Goal: Information Seeking & Learning: Learn about a topic

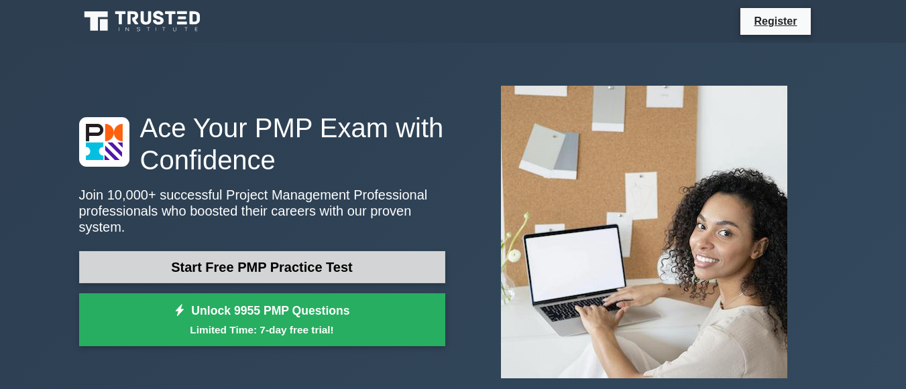
click at [349, 264] on link "Start Free PMP Practice Test" at bounding box center [262, 267] width 366 height 32
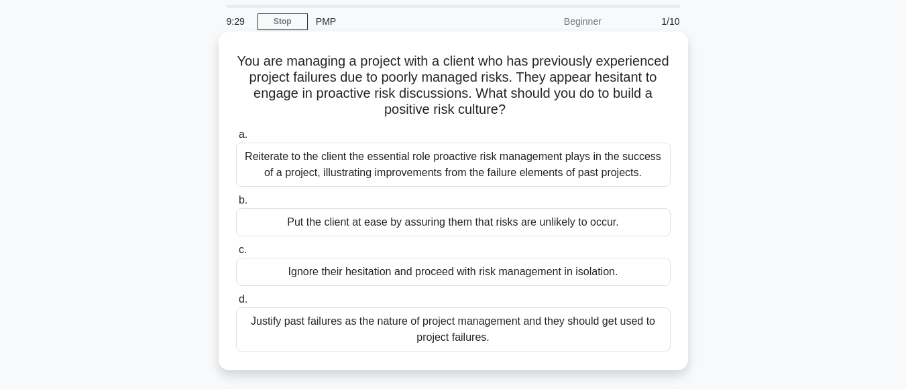
scroll to position [67, 0]
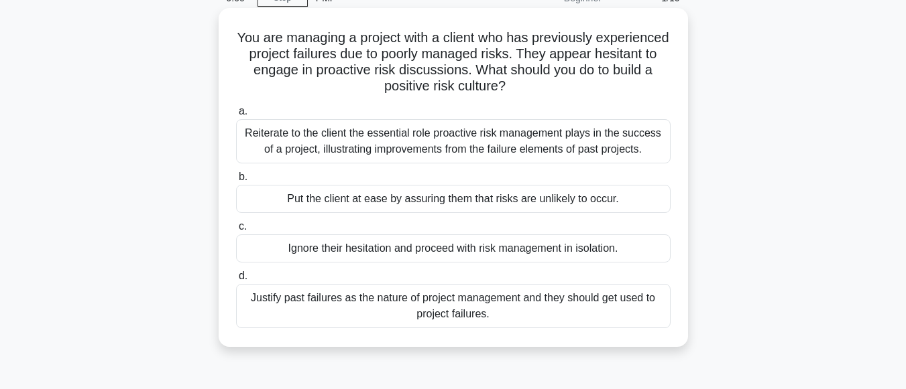
click at [259, 135] on div "Reiterate to the client the essential role proactive risk management plays in t…" at bounding box center [453, 141] width 434 height 44
click at [236, 116] on input "a. Reiterate to the client the essential role proactive risk management plays i…" at bounding box center [236, 111] width 0 height 9
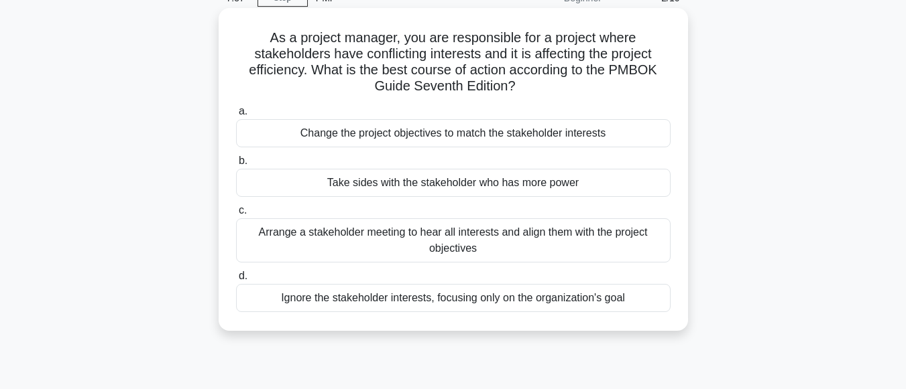
click at [287, 244] on div "Arrange a stakeholder meeting to hear all interests and align them with the pro…" at bounding box center [453, 241] width 434 height 44
click at [236, 215] on input "c. Arrange a stakeholder meeting to hear all interests and align them with the …" at bounding box center [236, 210] width 0 height 9
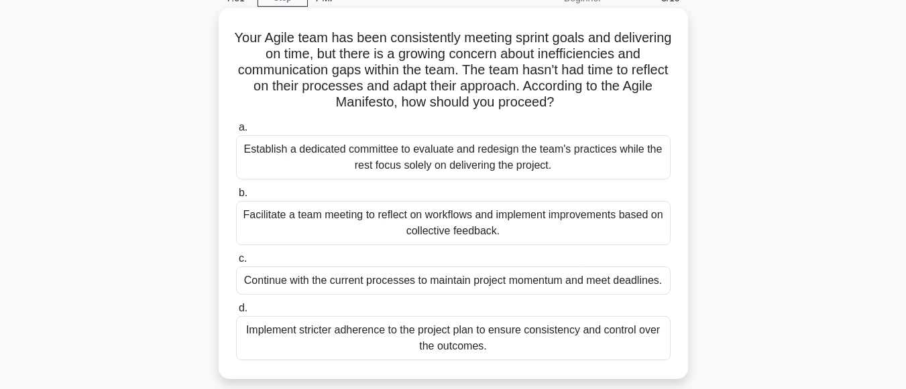
click at [355, 224] on div "Facilitate a team meeting to reflect on workflows and implement improvements ba…" at bounding box center [453, 223] width 434 height 44
click at [236, 198] on input "b. Facilitate a team meeting to reflect on workflows and implement improvements…" at bounding box center [236, 193] width 0 height 9
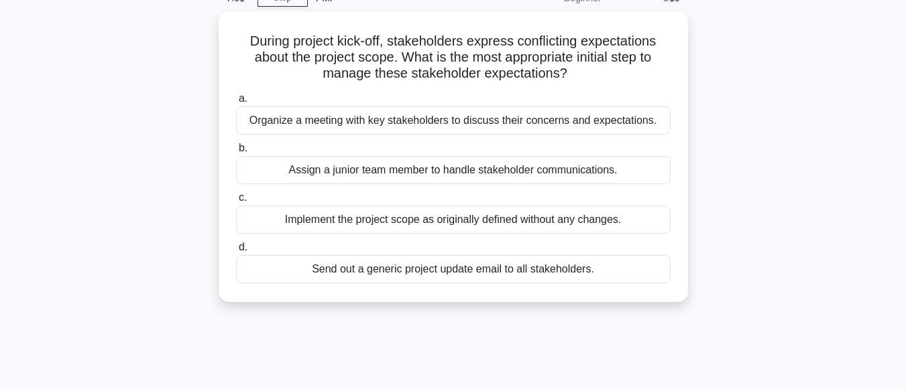
scroll to position [0, 0]
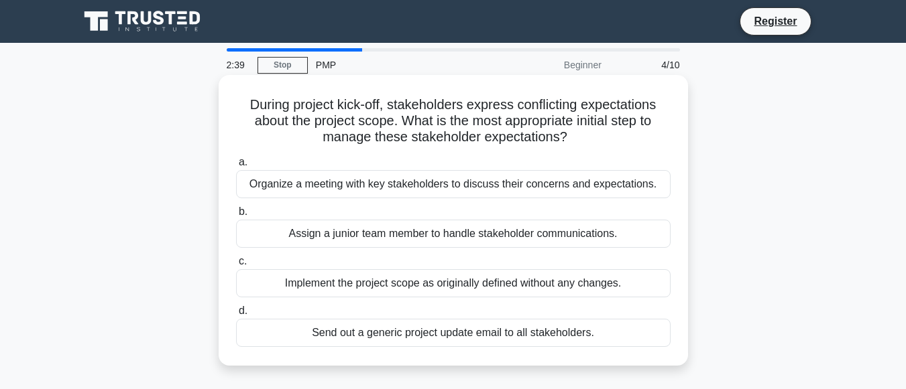
click at [405, 186] on div "Organize a meeting with key stakeholders to discuss their concerns and expectat…" at bounding box center [453, 184] width 434 height 28
click at [236, 167] on input "a. Organize a meeting with key stakeholders to discuss their concerns and expec…" at bounding box center [236, 162] width 0 height 9
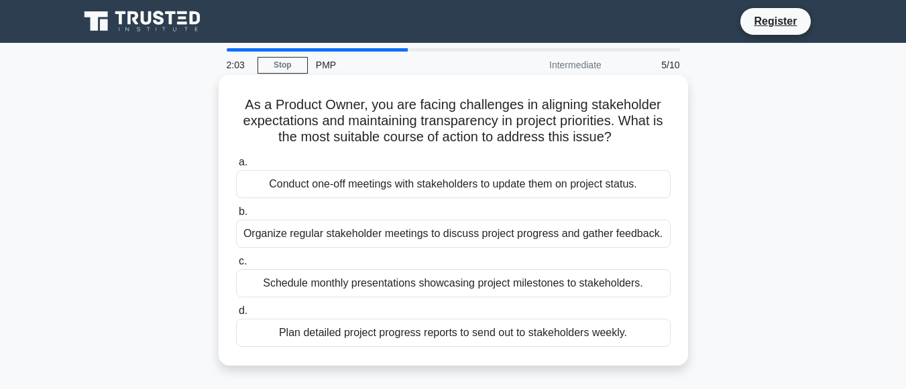
click at [391, 237] on div "Organize regular stakeholder meetings to discuss project progress and gather fe…" at bounding box center [453, 234] width 434 height 28
click at [236, 217] on input "b. Organize regular stakeholder meetings to discuss project progress and gather…" at bounding box center [236, 212] width 0 height 9
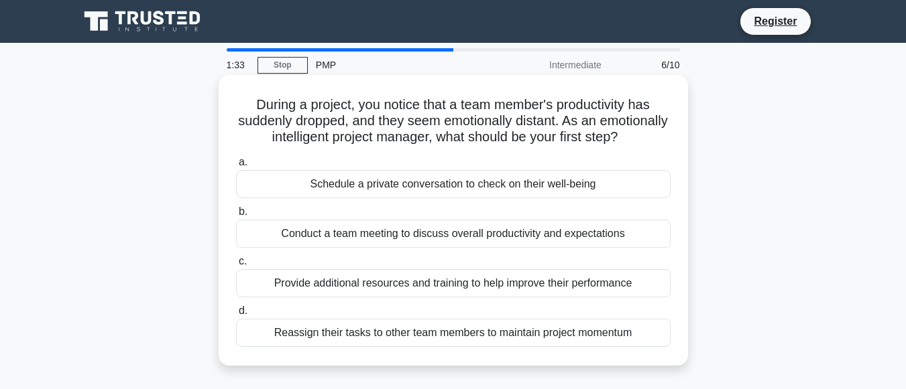
click at [353, 198] on div "Schedule a private conversation to check on their well-being" at bounding box center [453, 184] width 434 height 28
click at [236, 167] on input "a. Schedule a private conversation to check on their well-being" at bounding box center [236, 162] width 0 height 9
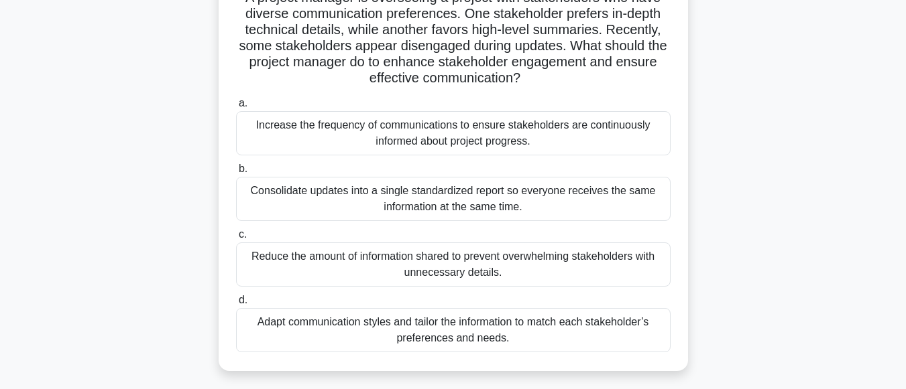
scroll to position [134, 0]
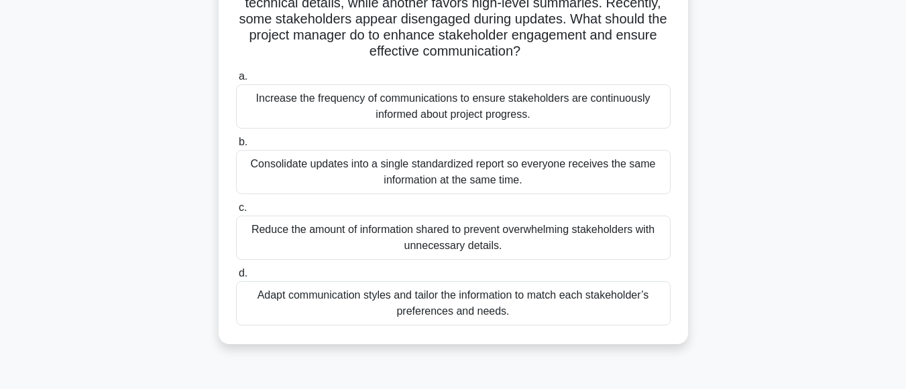
click at [350, 300] on div "Adapt communication styles and tailor the information to match each stakeholder…" at bounding box center [453, 304] width 434 height 44
click at [236, 278] on input "d. Adapt communication styles and tailor the information to match each stakehol…" at bounding box center [236, 273] width 0 height 9
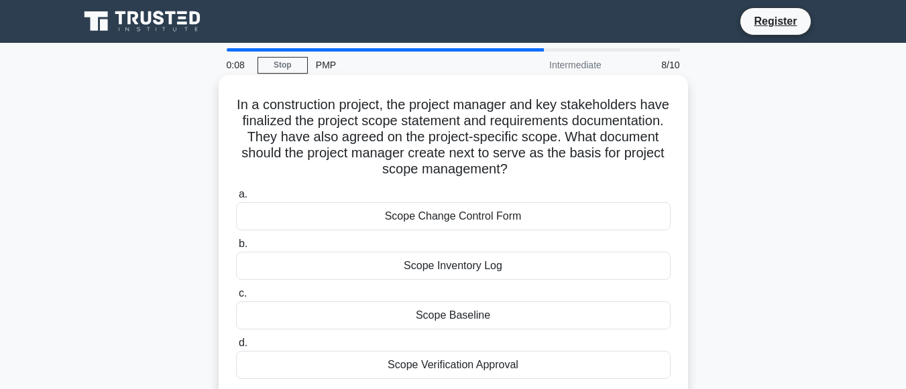
scroll to position [67, 0]
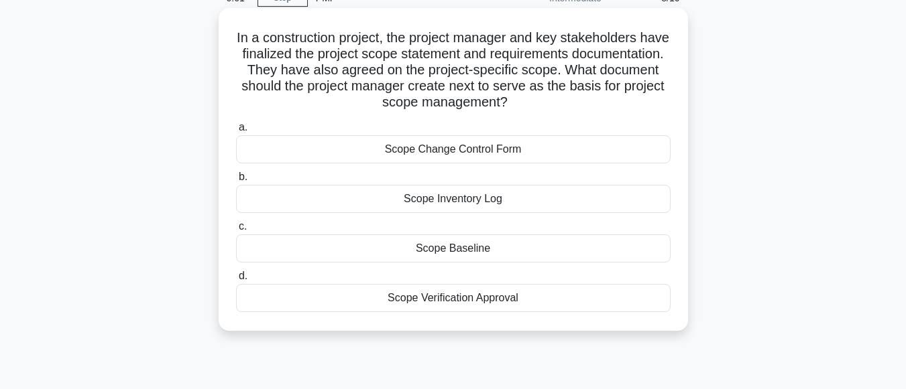
click at [360, 260] on div "Scope Baseline" at bounding box center [453, 249] width 434 height 28
click at [236, 231] on input "c. Scope Baseline" at bounding box center [236, 227] width 0 height 9
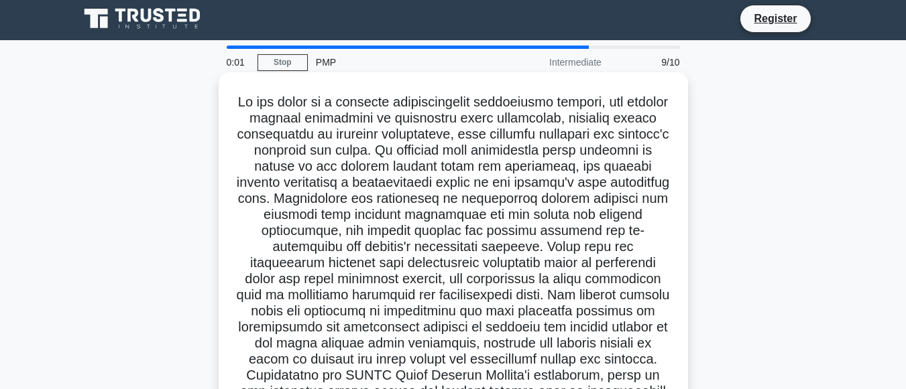
scroll to position [0, 0]
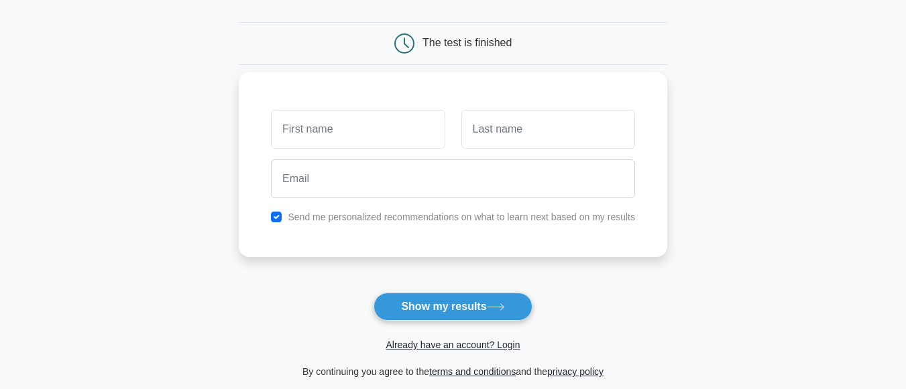
scroll to position [134, 0]
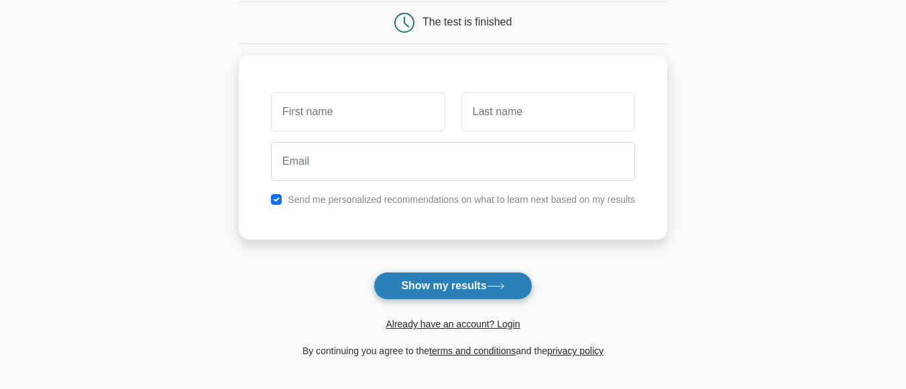
click at [416, 282] on button "Show my results" at bounding box center [452, 286] width 158 height 28
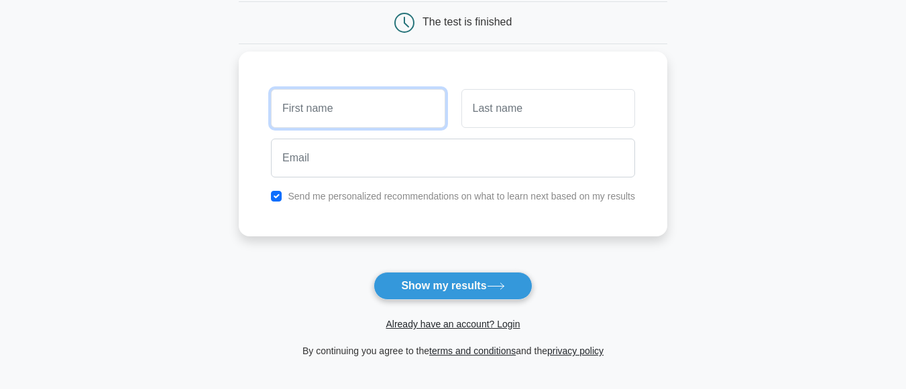
click at [350, 107] on input "text" at bounding box center [358, 108] width 174 height 39
type input "Yogesh"
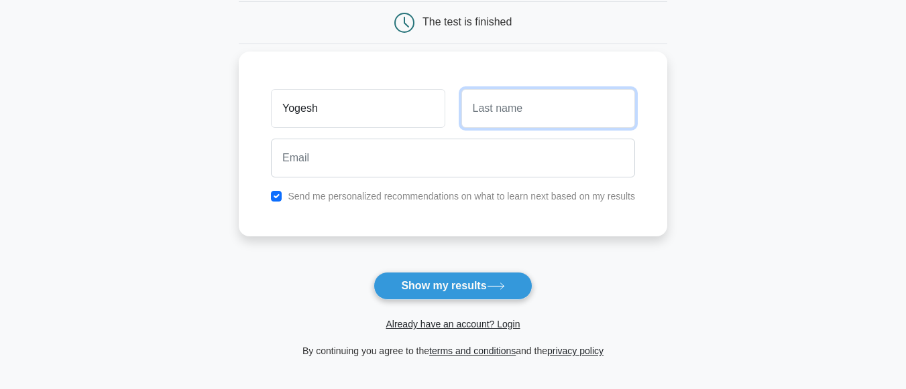
click at [532, 119] on input "text" at bounding box center [548, 108] width 174 height 39
type input "Madake"
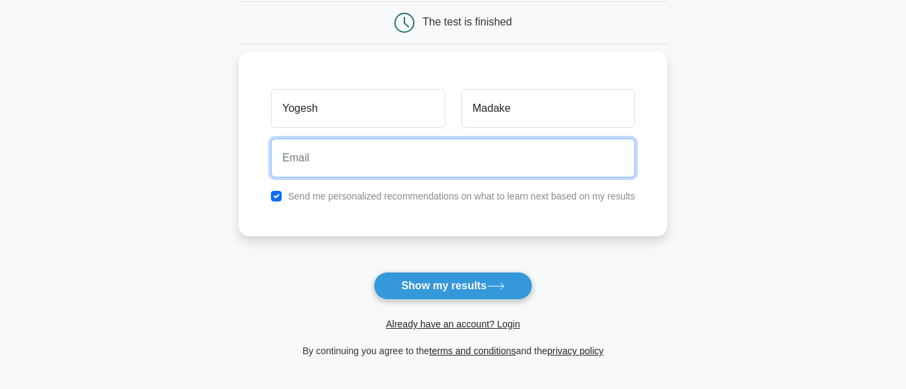
click at [389, 160] on input "email" at bounding box center [453, 158] width 364 height 39
click at [428, 158] on input "[EMAIL_ADDRESS][DOMAIN_NAME]" at bounding box center [453, 158] width 364 height 39
click at [438, 162] on input "[EMAIL_ADDRESS][DOMAIN_NAME]" at bounding box center [453, 158] width 364 height 39
type input "[EMAIL_ADDRESS][DOMAIN_NAME]"
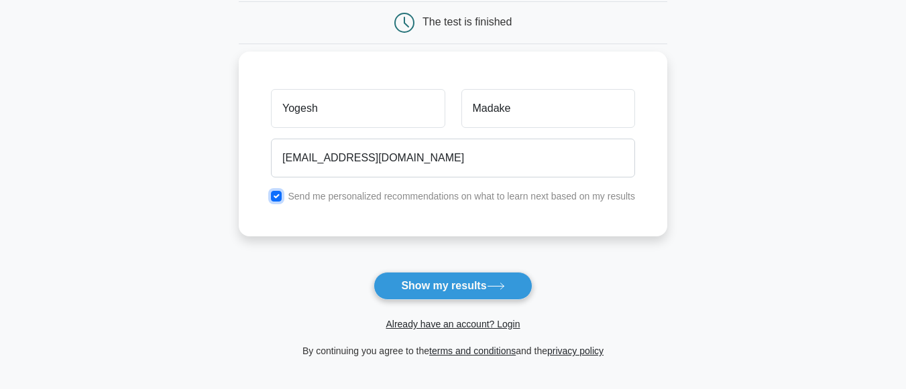
click at [276, 194] on input "checkbox" at bounding box center [276, 196] width 11 height 11
checkbox input "false"
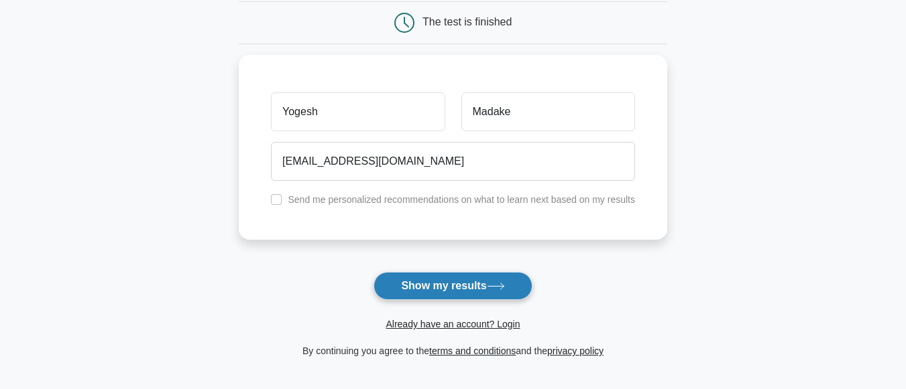
click at [426, 287] on button "Show my results" at bounding box center [452, 286] width 158 height 28
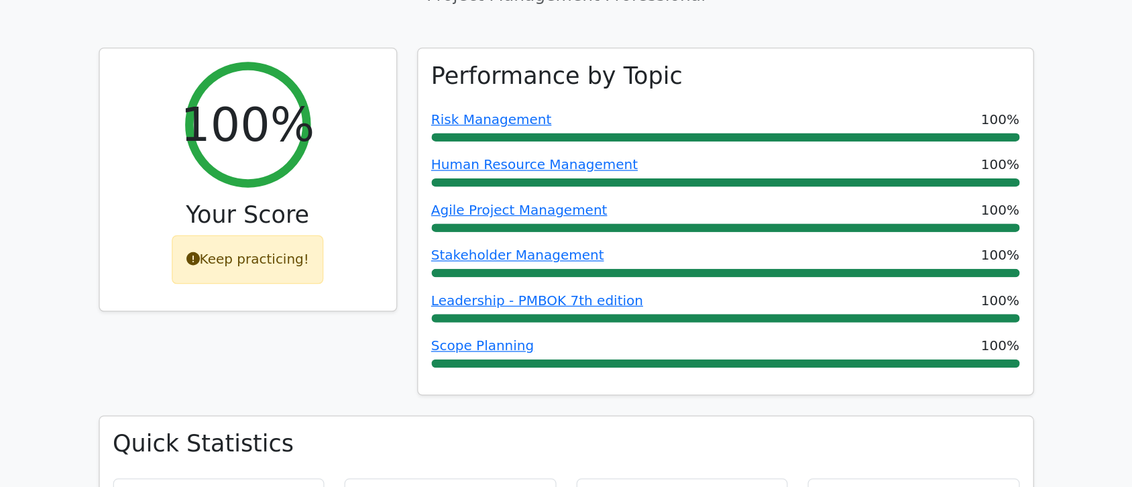
scroll to position [536, 0]
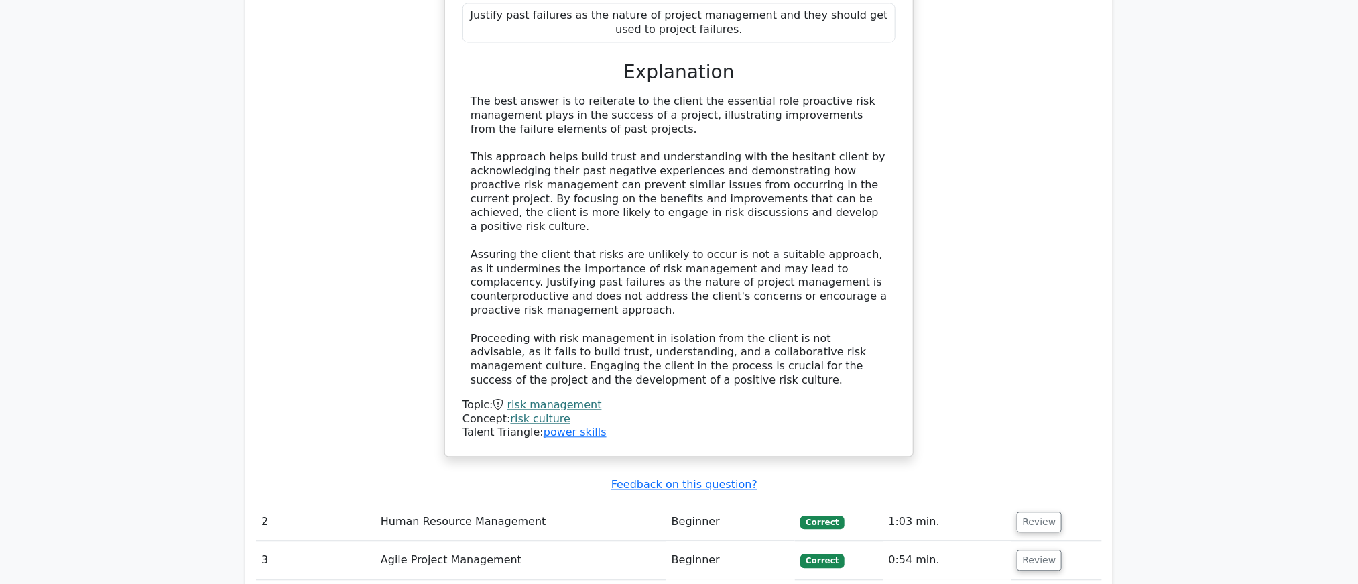
scroll to position [1170, 0]
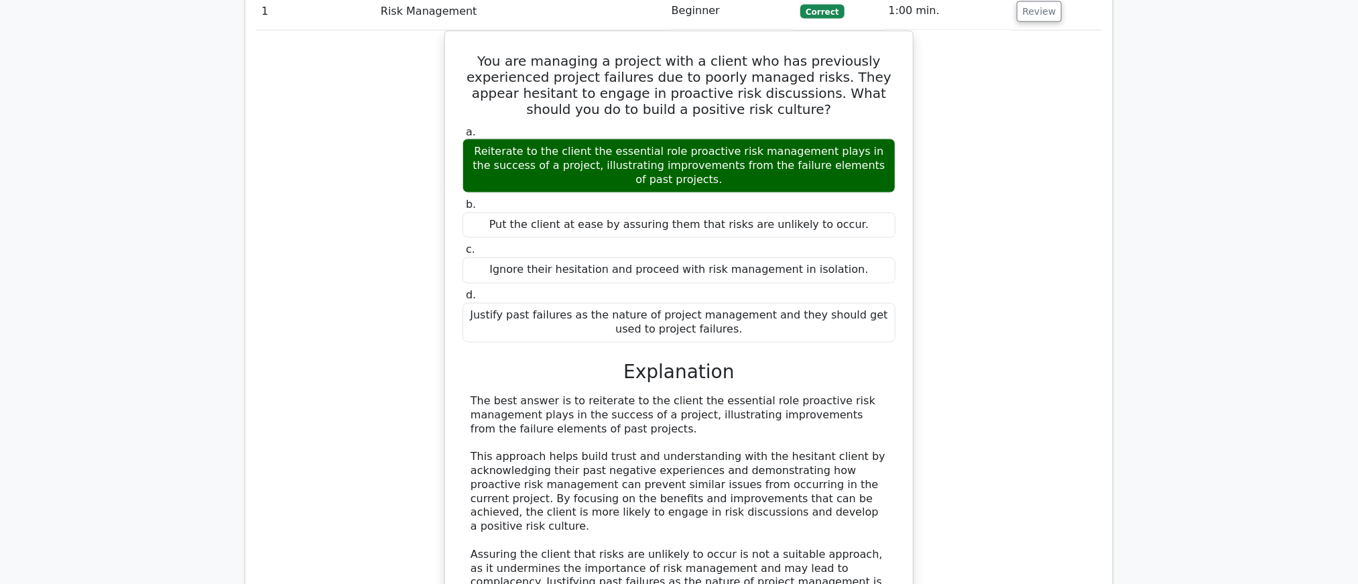
click at [905, 252] on div "You are managing a project with a client who has previously experienced project…" at bounding box center [679, 402] width 846 height 742
click at [905, 179] on div "You are managing a project with a client who has previously experienced project…" at bounding box center [679, 402] width 846 height 742
